Goal: Transaction & Acquisition: Purchase product/service

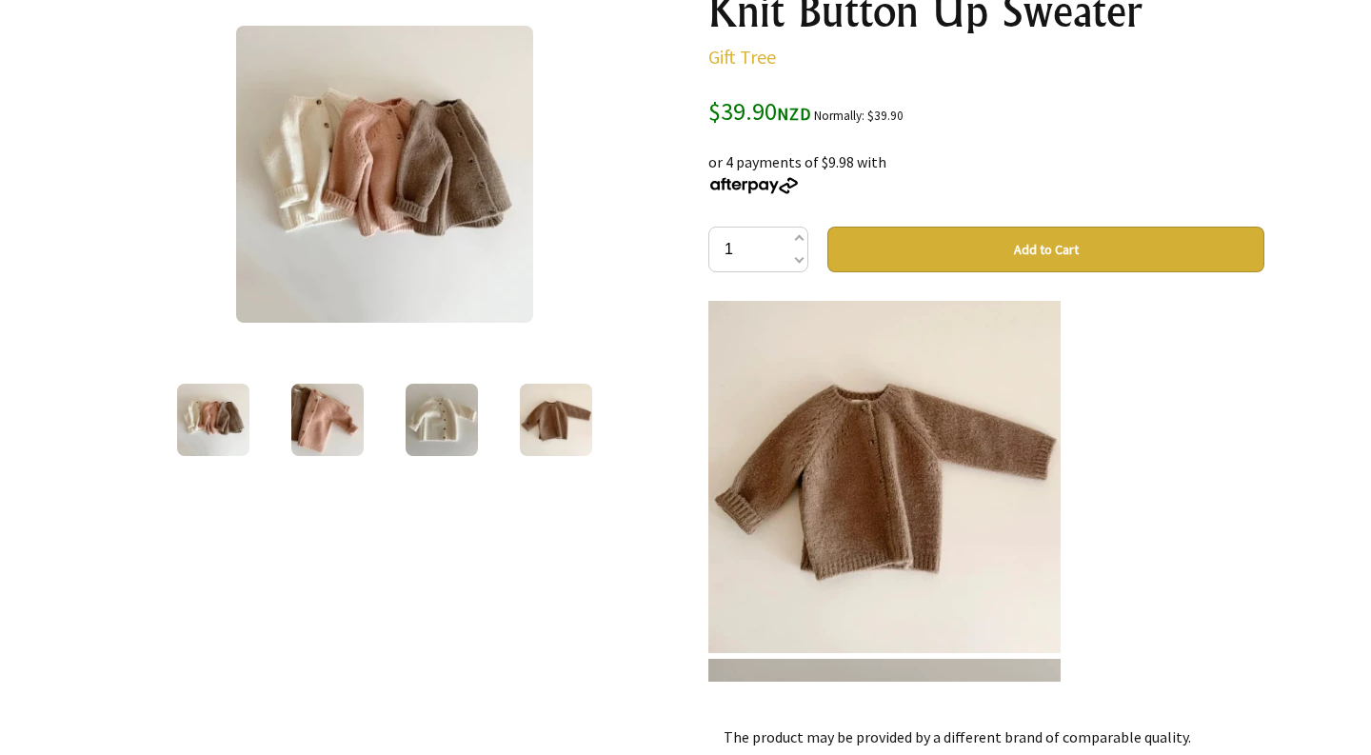
scroll to position [253, 0]
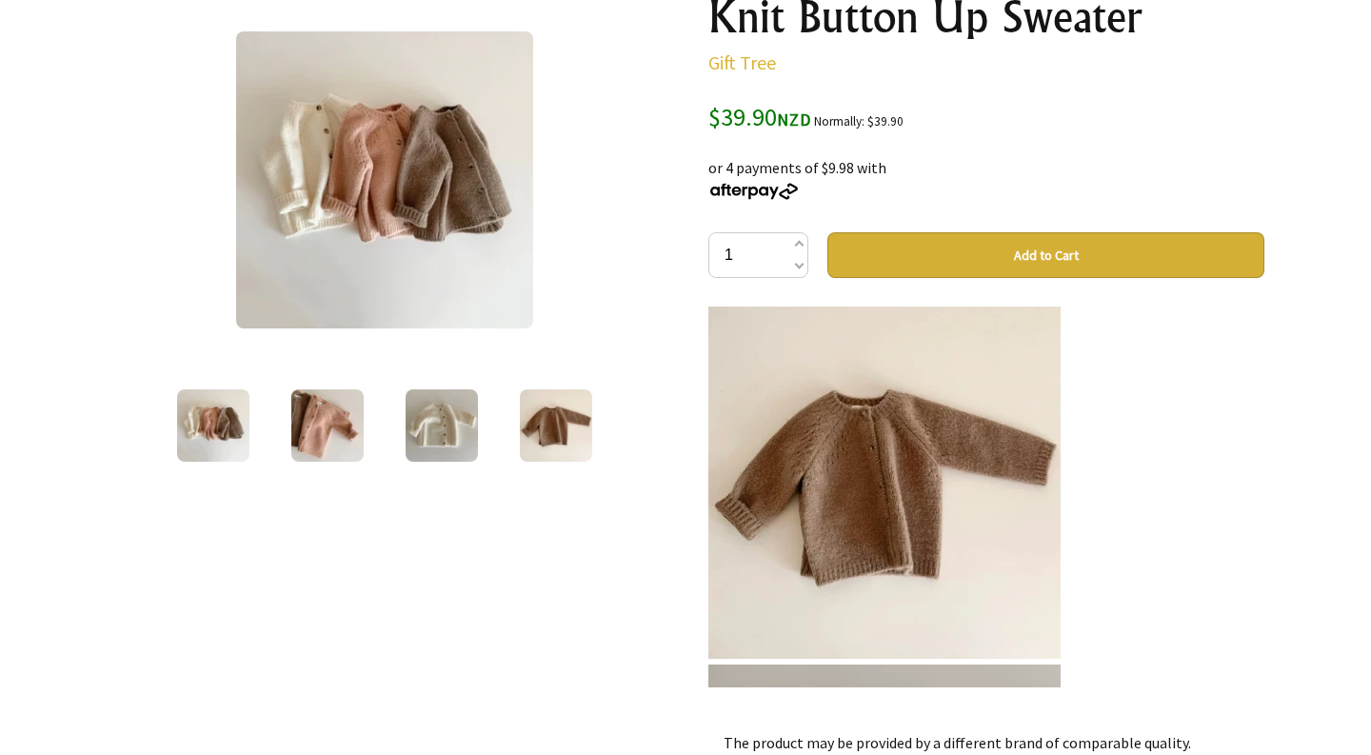
click at [444, 428] on img at bounding box center [442, 425] width 72 height 72
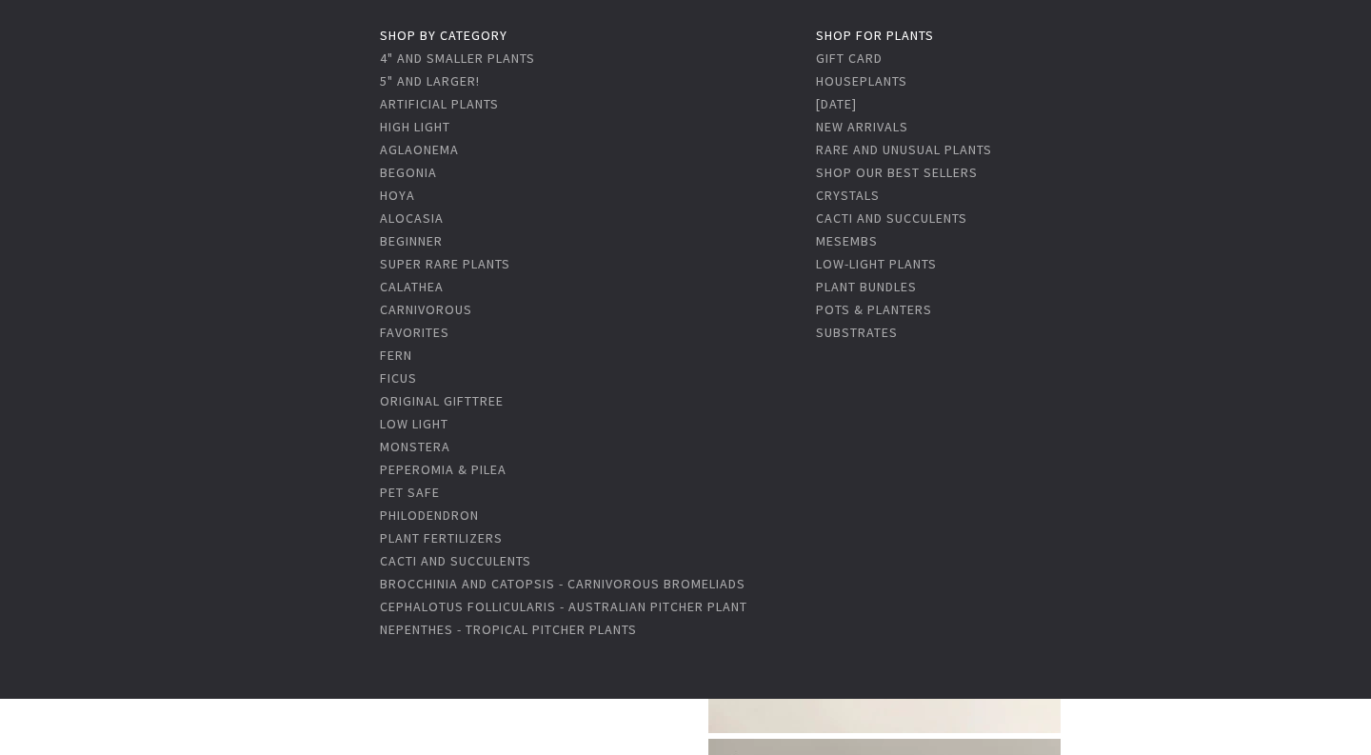
scroll to position [182, 0]
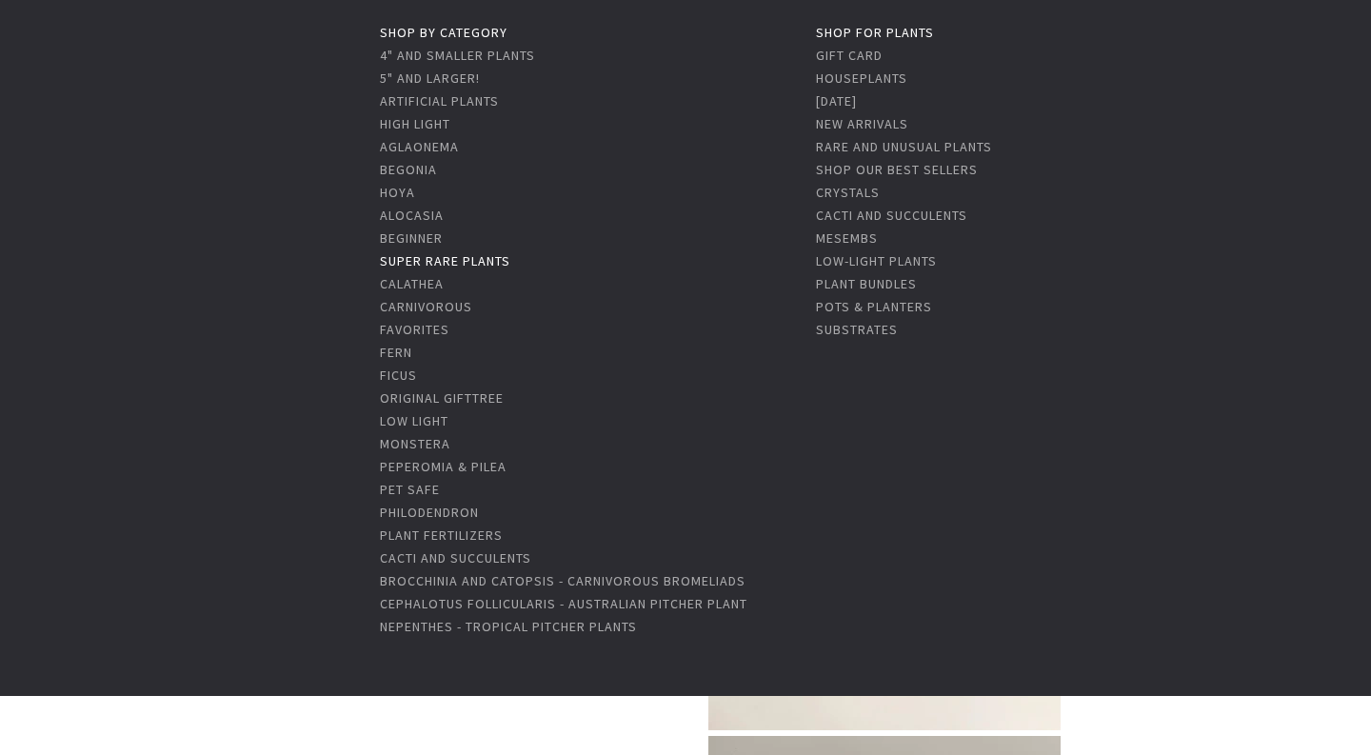
click at [444, 257] on link "Super Rare Plants" at bounding box center [445, 260] width 130 height 17
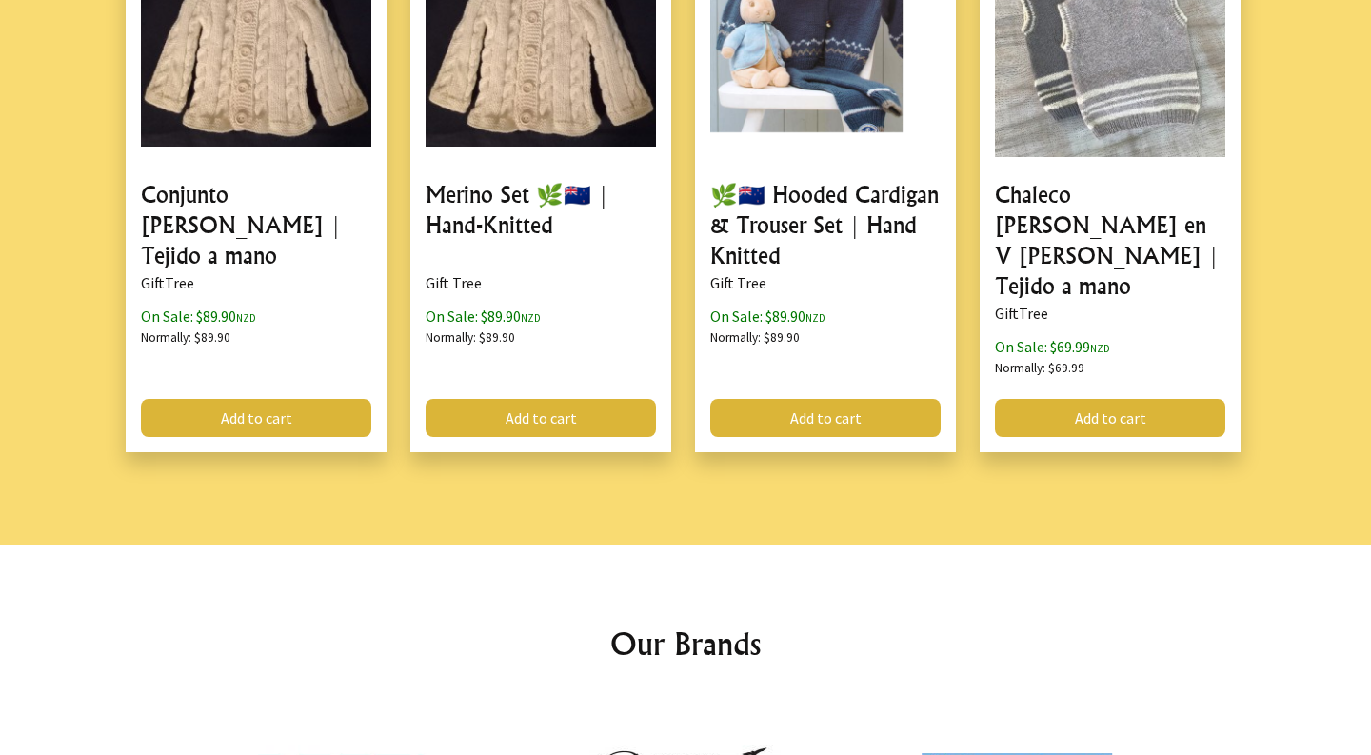
scroll to position [2828, 0]
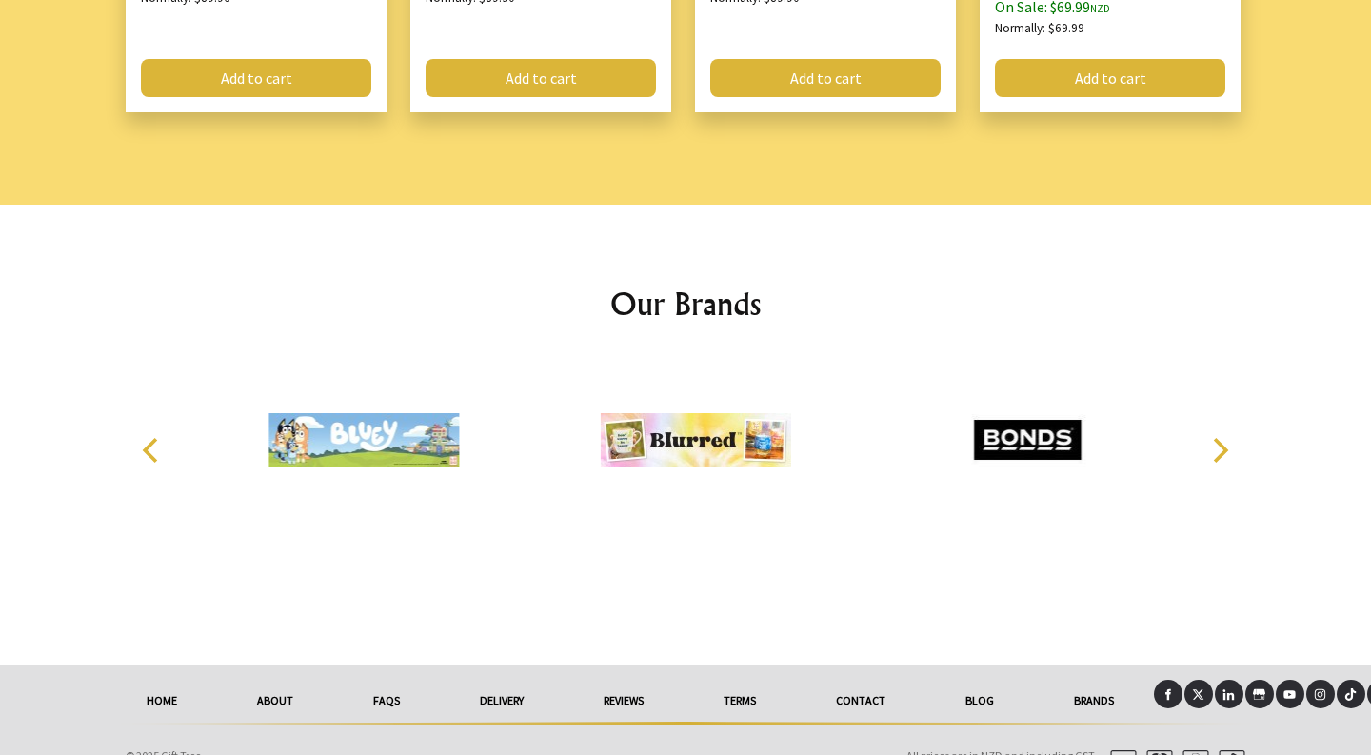
click at [506, 680] on link "delivery" at bounding box center [502, 701] width 124 height 42
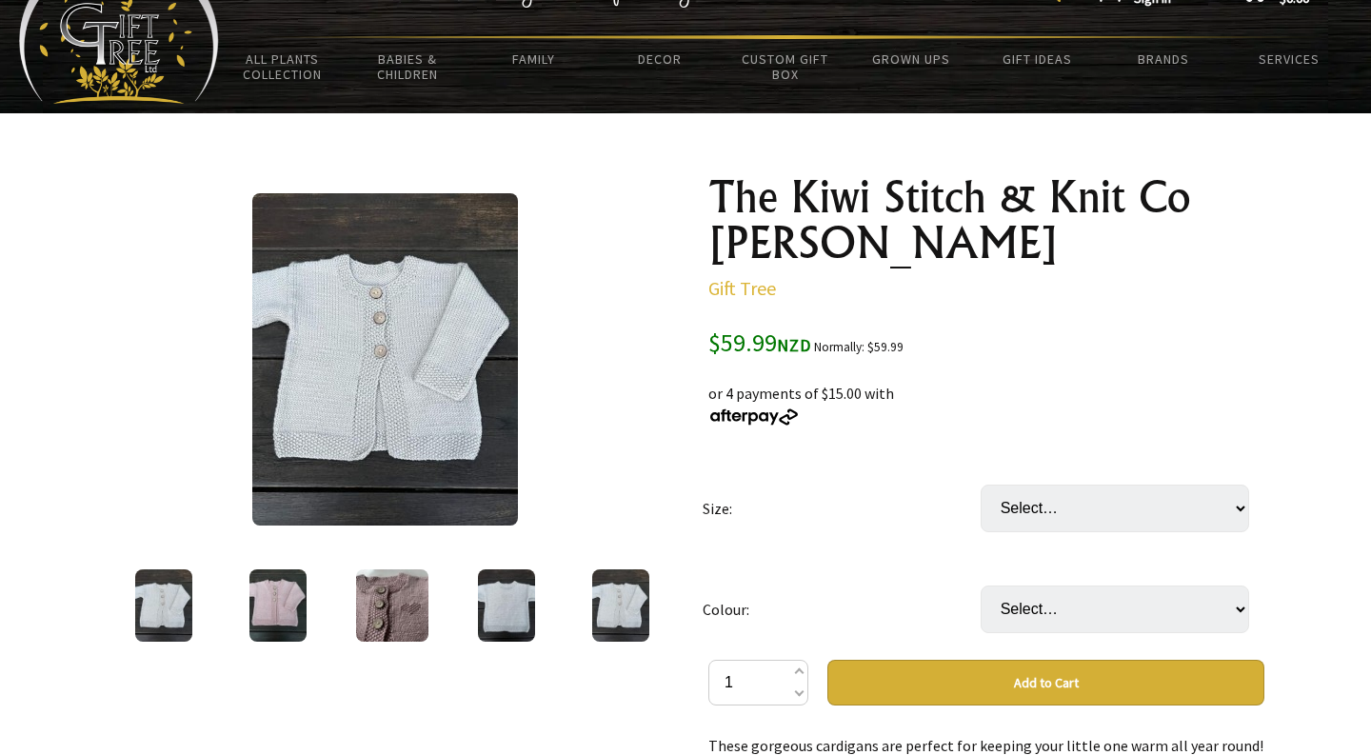
scroll to position [75, 0]
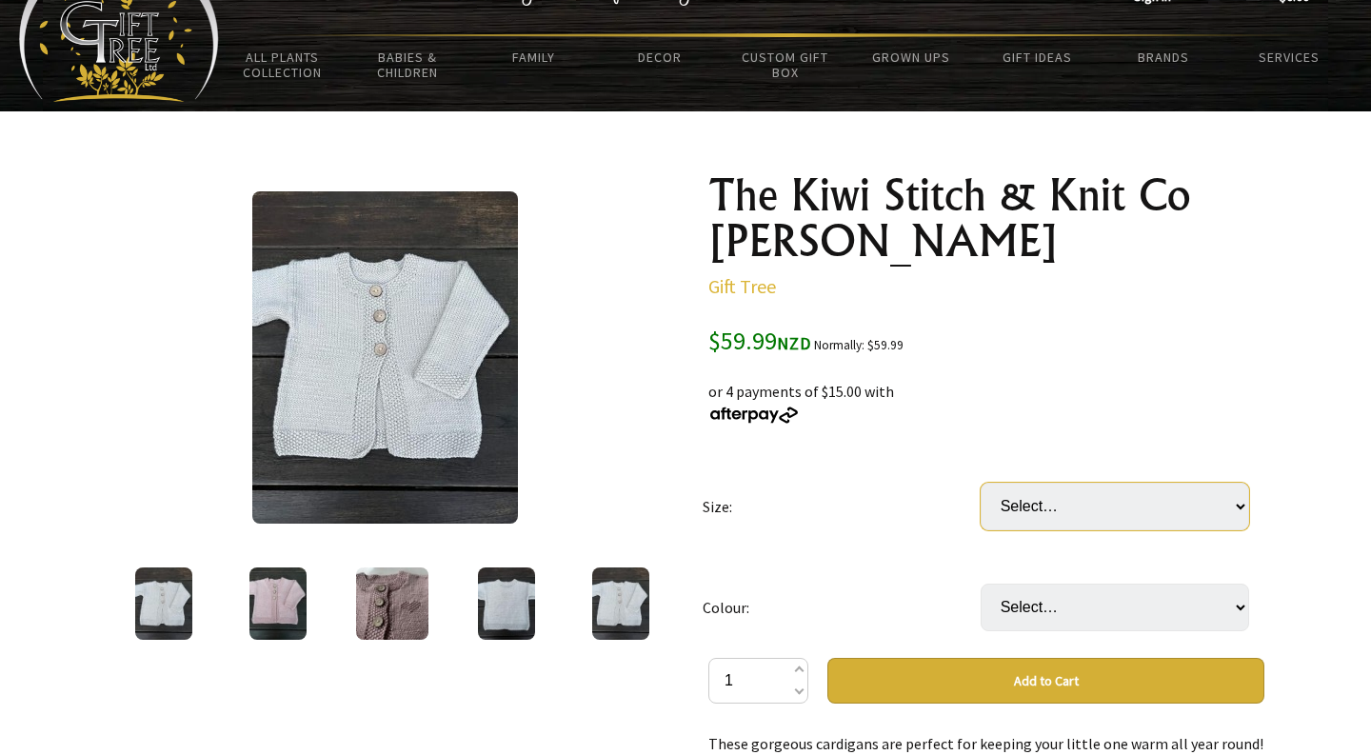
click at [1237, 505] on select "Select… 9-12 Months (Sold out) 1-2 Years (+ $10.00) (Sold out) 3-4 Years (+ $15…" at bounding box center [1115, 507] width 269 height 48
click at [1238, 605] on select "Select… Pink Cream Baby Blue Grey Khaki Green Lemon Light Beige" at bounding box center [1115, 608] width 269 height 48
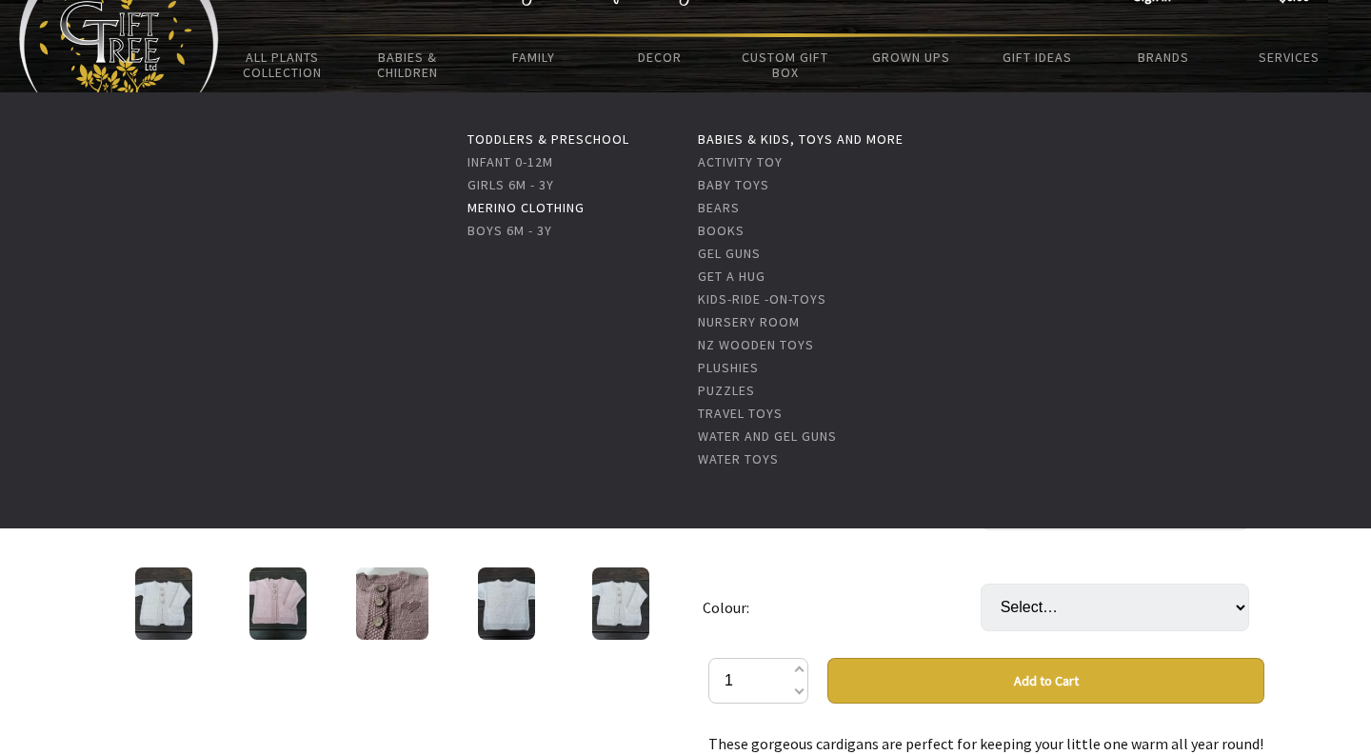
click at [488, 208] on link "Merino Clothing" at bounding box center [526, 207] width 117 height 17
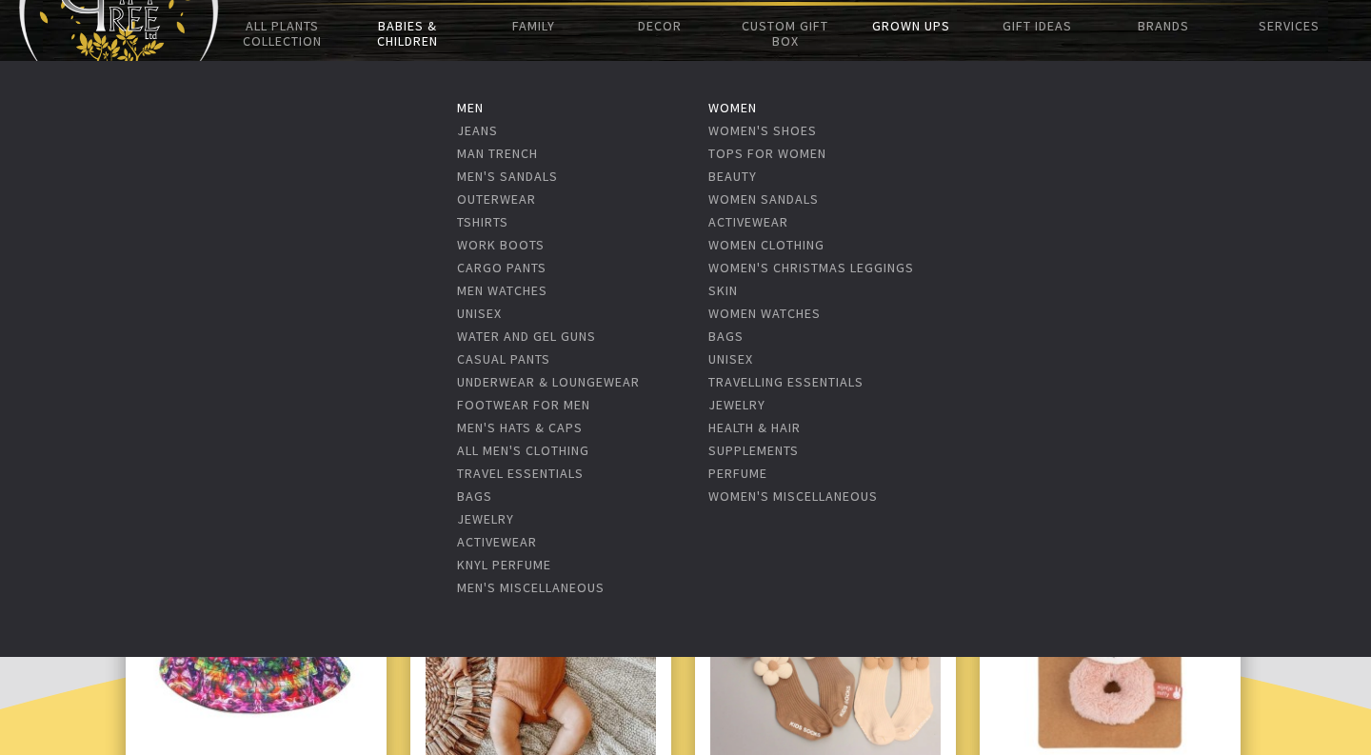
scroll to position [106, 0]
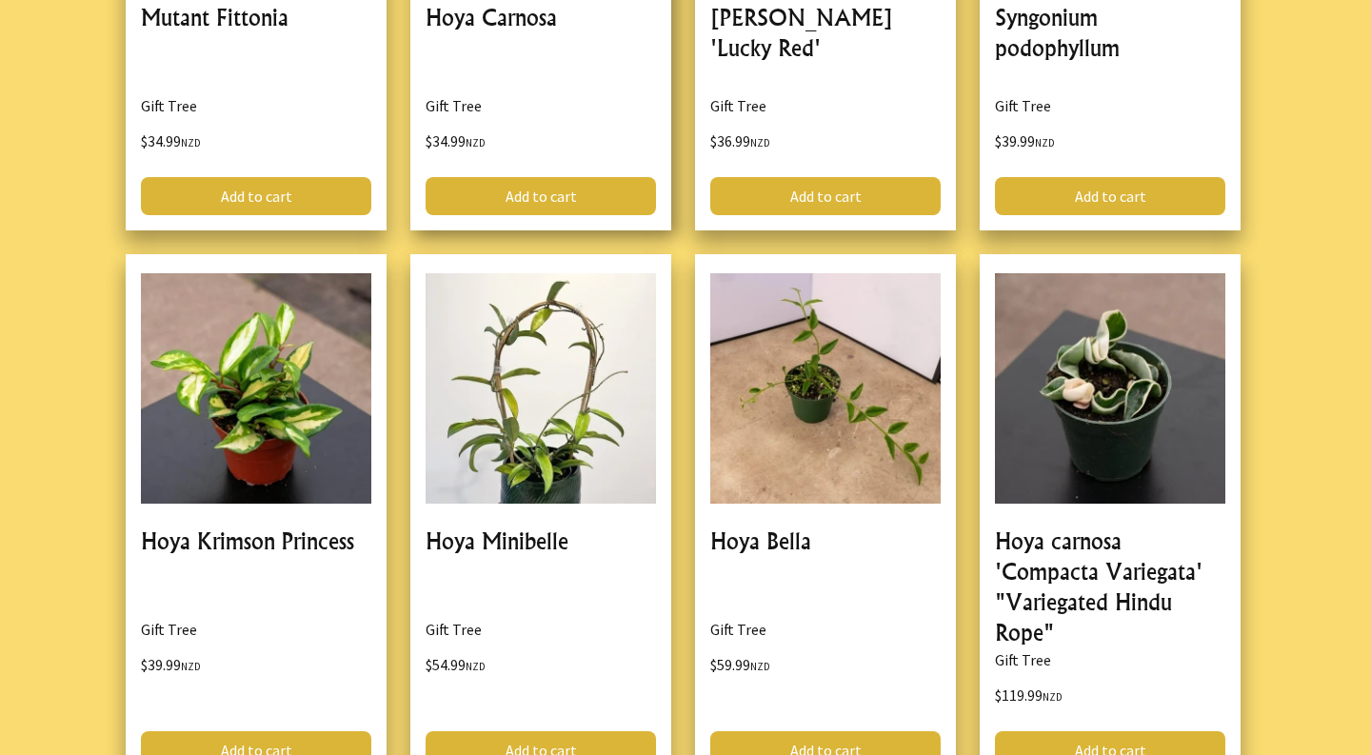
scroll to position [902, 0]
